Goal: Information Seeking & Learning: Learn about a topic

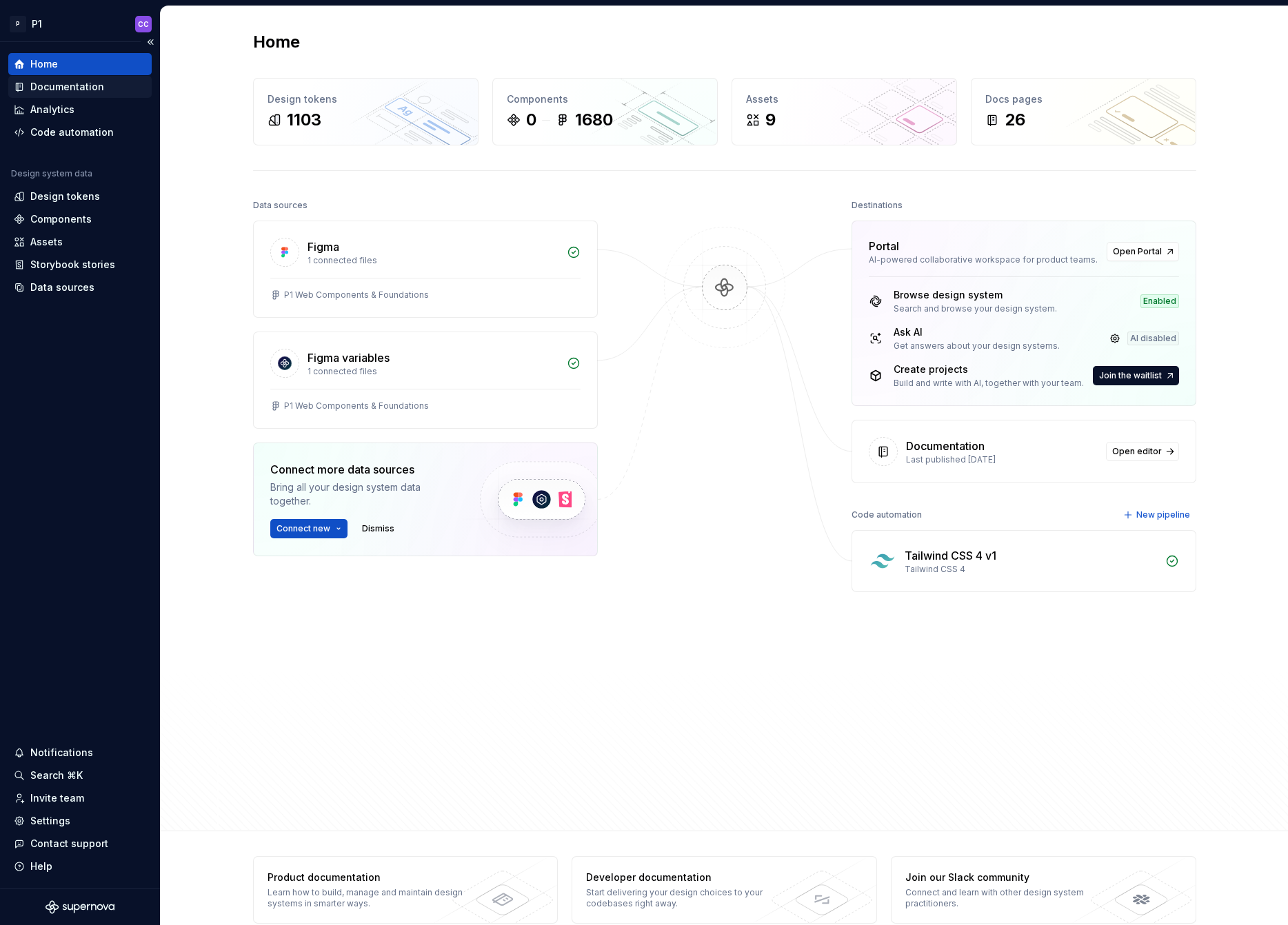
click at [70, 84] on div "Documentation" at bounding box center [66, 86] width 73 height 13
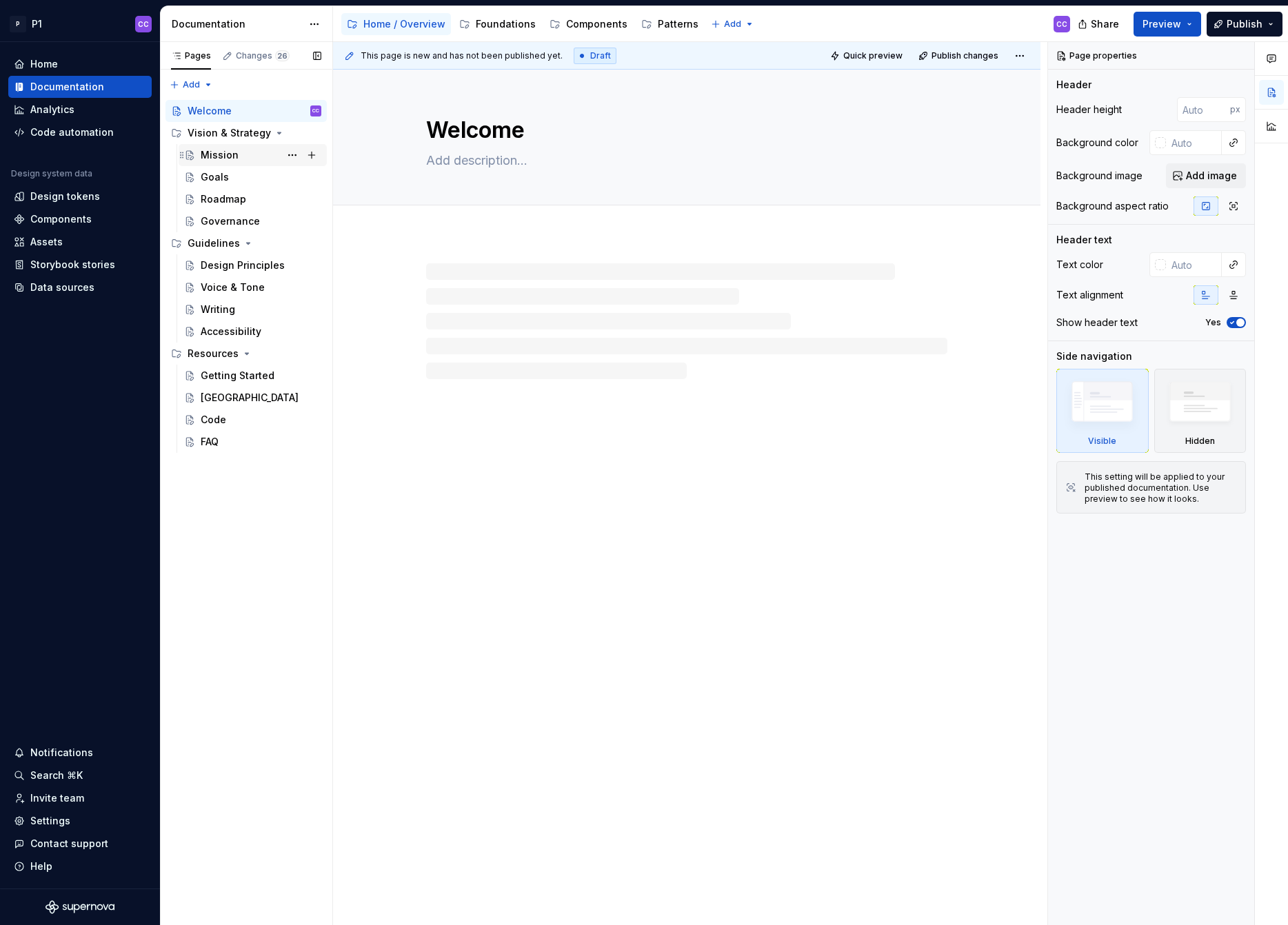
click at [230, 157] on div "Mission" at bounding box center [220, 155] width 38 height 13
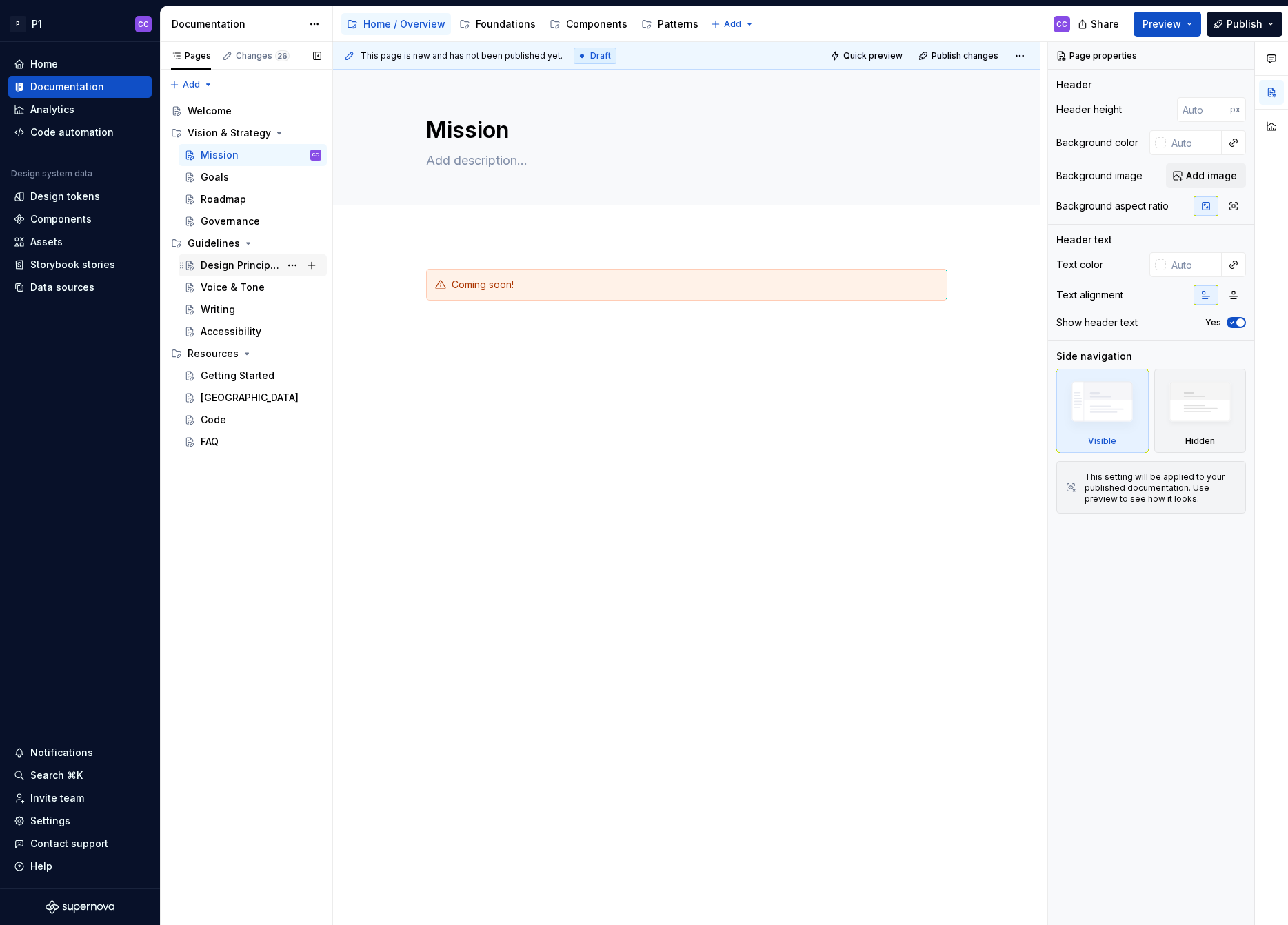
click at [221, 269] on div "Design Principles" at bounding box center [240, 265] width 79 height 13
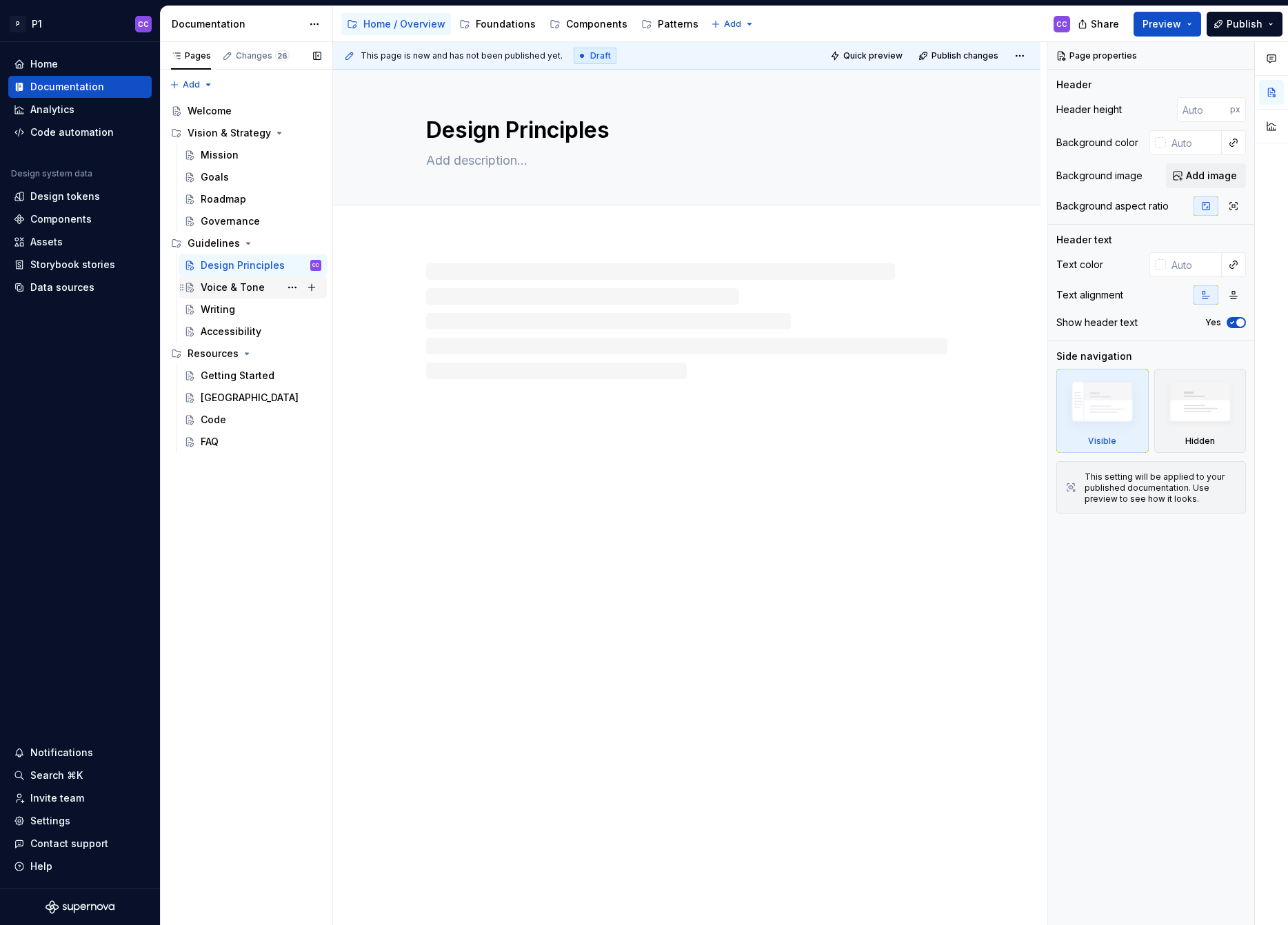
click at [223, 288] on div "Voice & Tone" at bounding box center [232, 287] width 64 height 13
click at [218, 302] on div "Writing" at bounding box center [261, 310] width 121 height 19
click at [220, 330] on div "Accessibility" at bounding box center [231, 331] width 61 height 13
click at [212, 374] on div "Getting Started" at bounding box center [237, 375] width 73 height 13
click at [214, 397] on div "[GEOGRAPHIC_DATA]" at bounding box center [240, 397] width 79 height 13
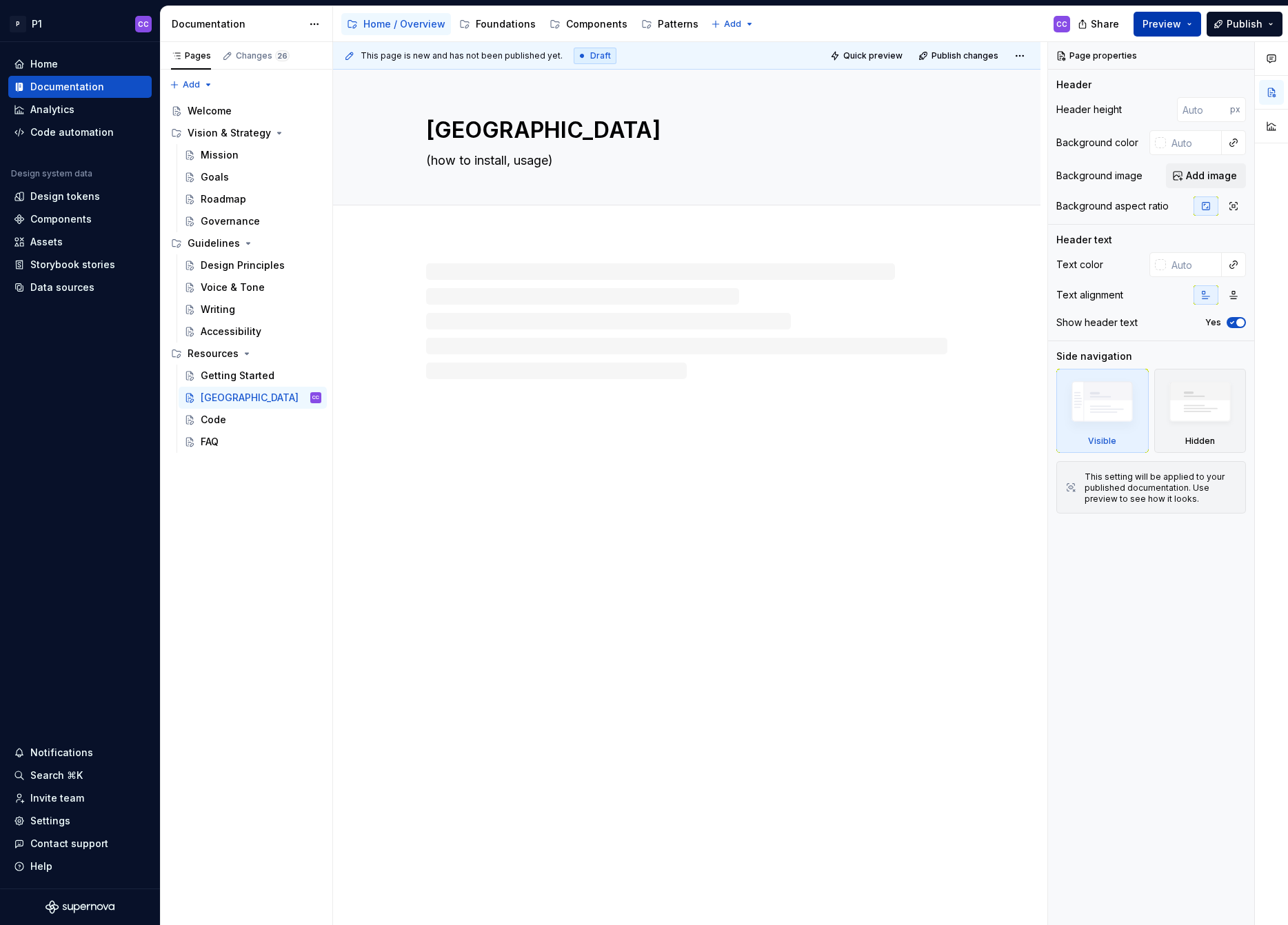
click at [1163, 23] on span "Preview" at bounding box center [1162, 24] width 39 height 13
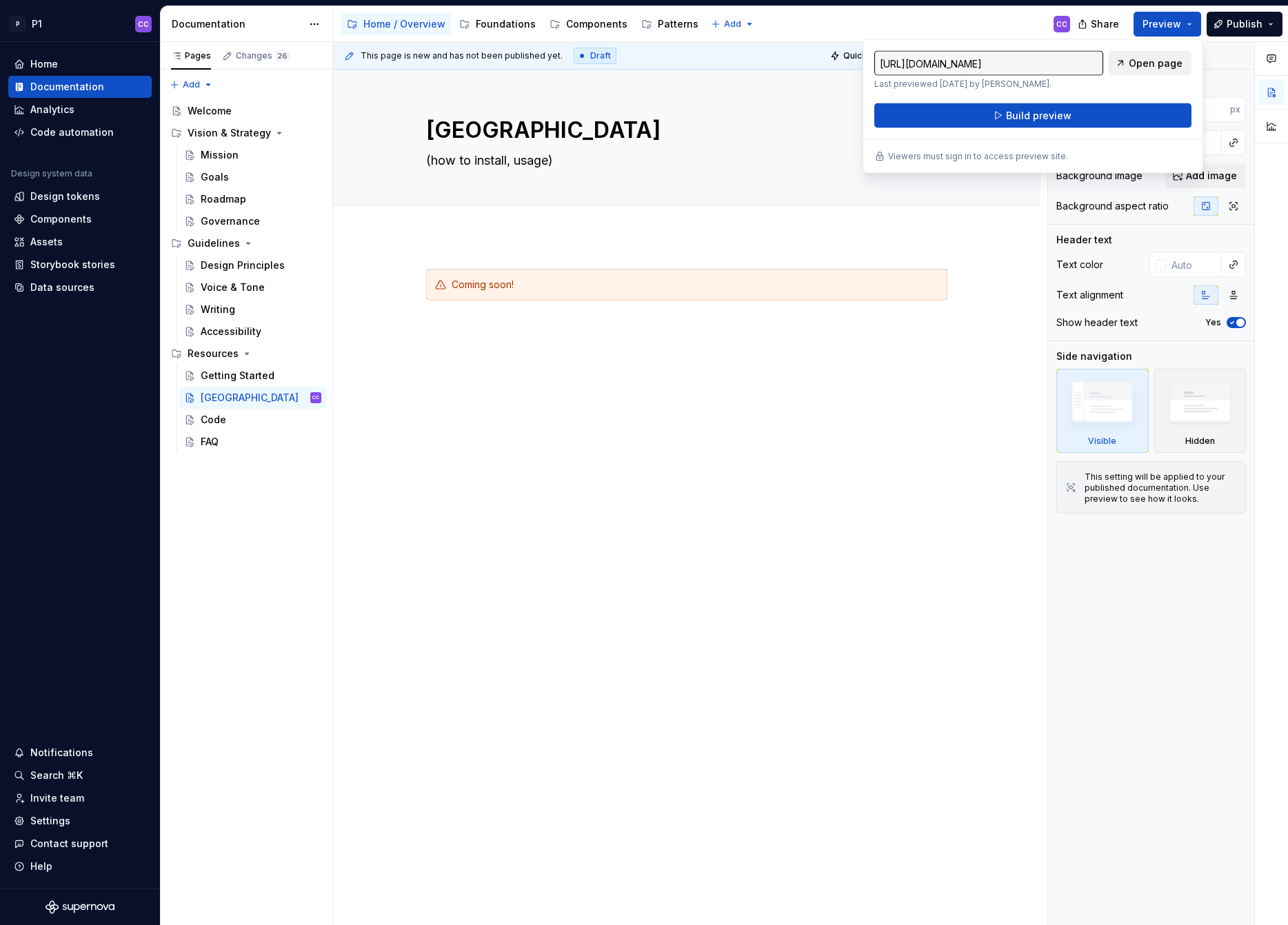
click at [1158, 66] on span "Open page" at bounding box center [1156, 63] width 54 height 13
click at [502, 22] on div "Foundations" at bounding box center [506, 24] width 60 height 13
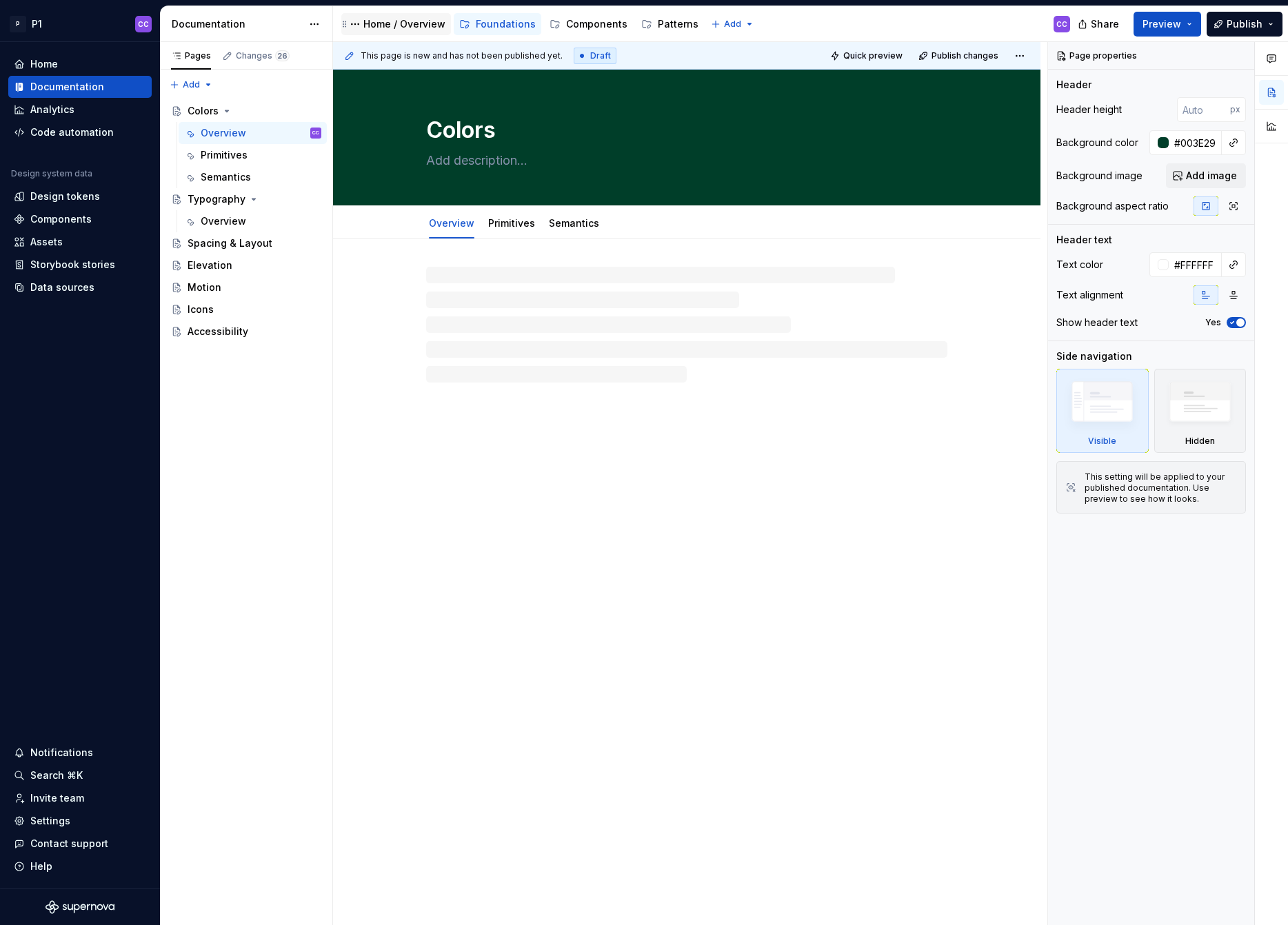
click at [405, 24] on div "Home / Overview" at bounding box center [405, 24] width 82 height 13
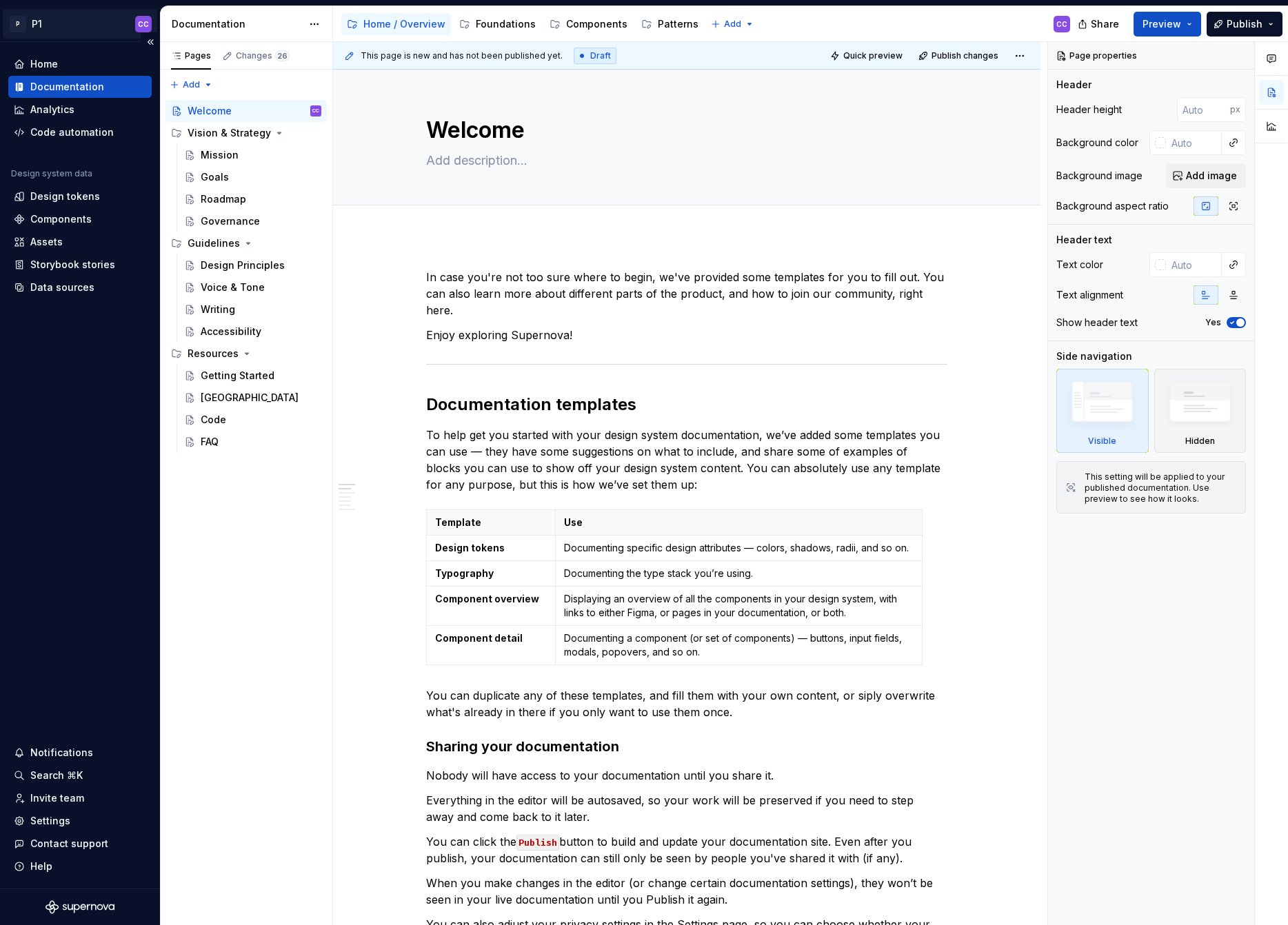
type textarea "*"
